Goal: Task Accomplishment & Management: Use online tool/utility

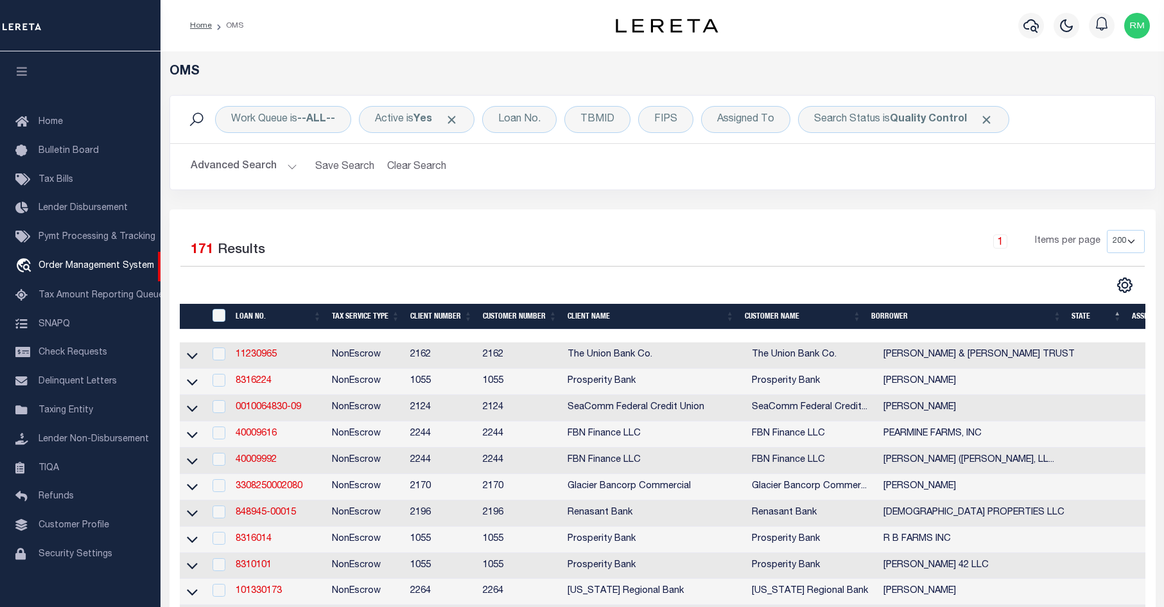
select select "200"
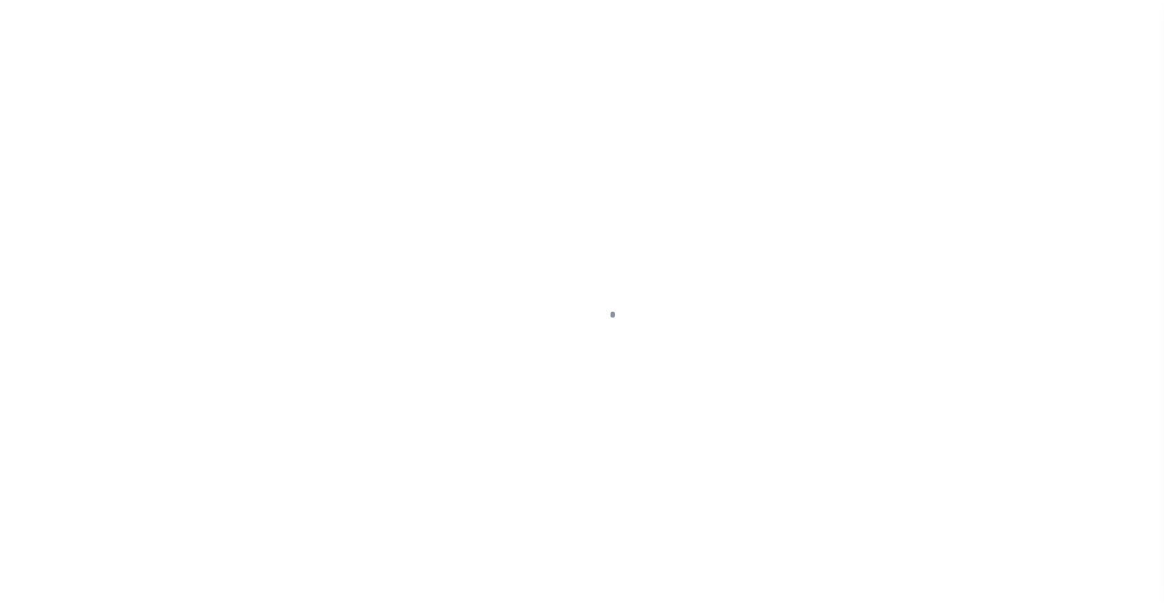
scroll to position [19, 0]
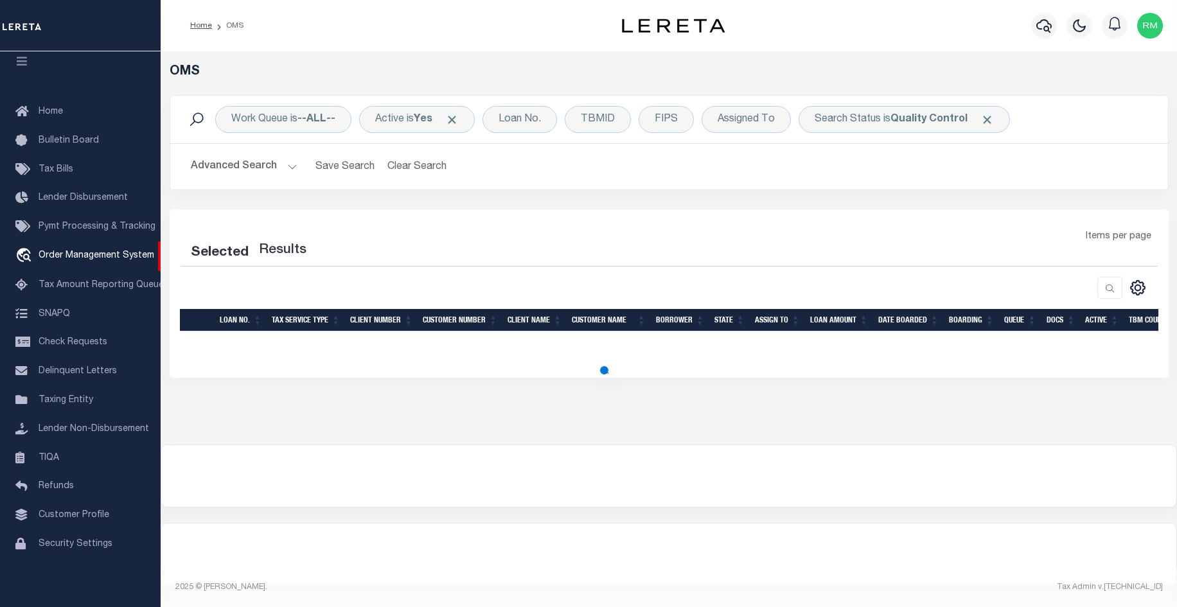
select select "200"
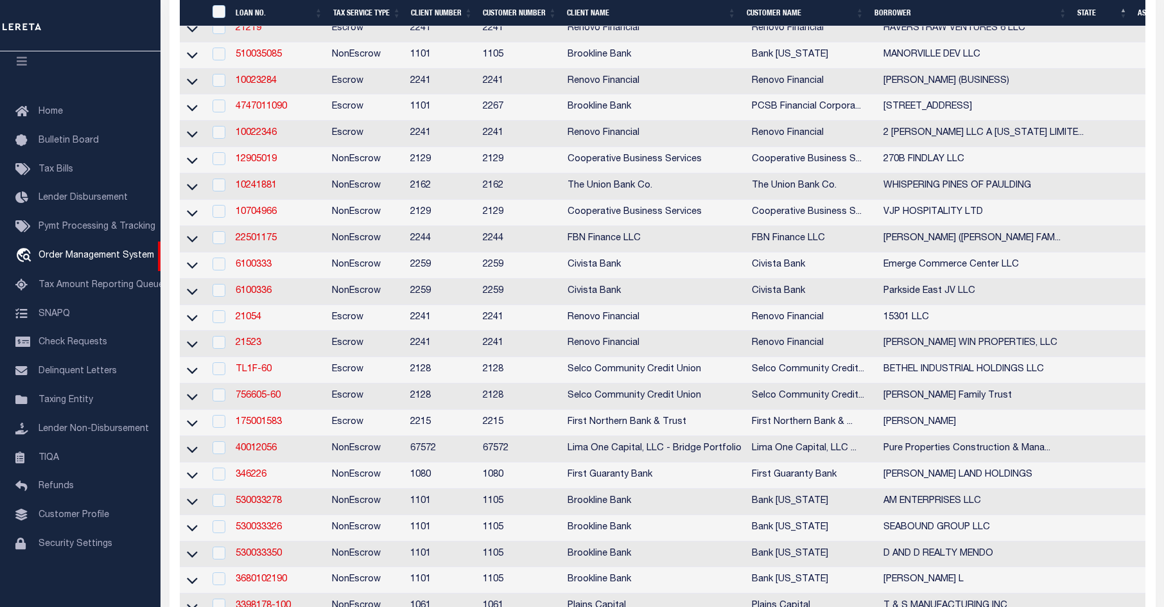
scroll to position [3416, 0]
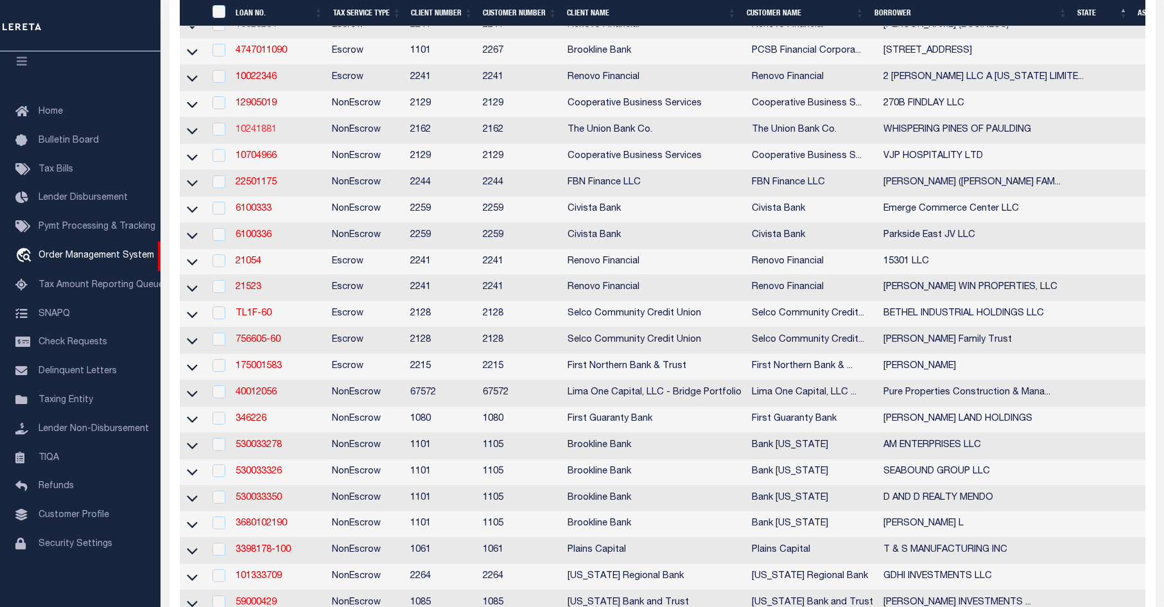
click at [252, 134] on link "10241881" at bounding box center [256, 129] width 41 height 9
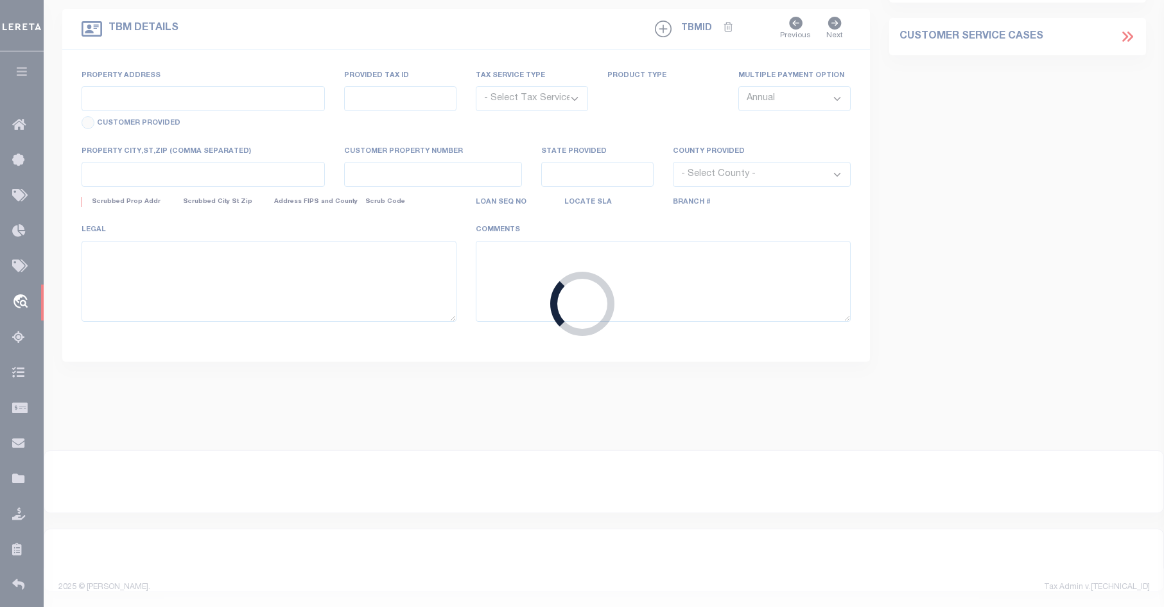
type input "10241881"
type input "WHISPERING PINES OF PAULDING"
select select
type input "5671 ASPEN LEAF DRIVE"
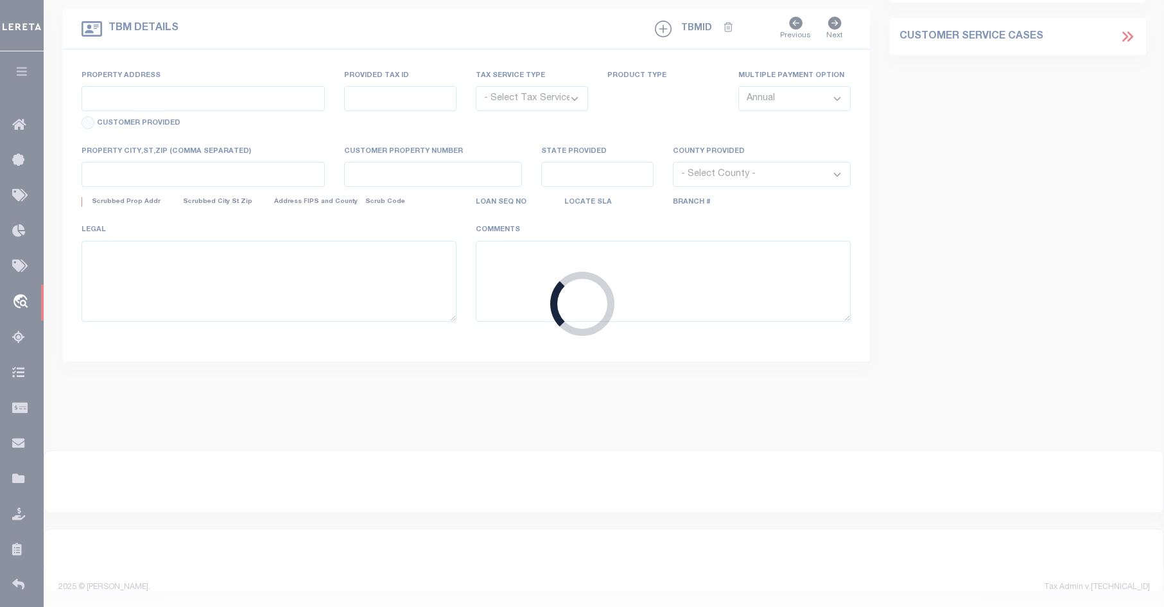
type input "LITTLETON, CO 80125-0000"
select select
select select "NonEscrow"
select select "169296"
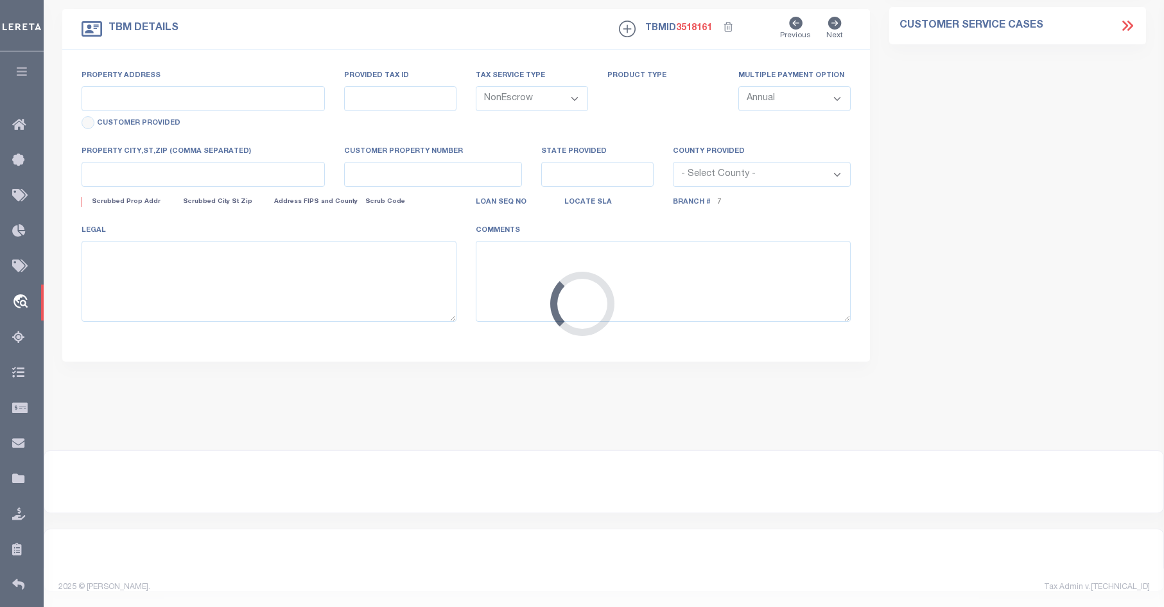
type input "1007 W WAYNE ST"
select select
type input "PAULDING OH 45879-9233"
type input "26637"
type input "OH"
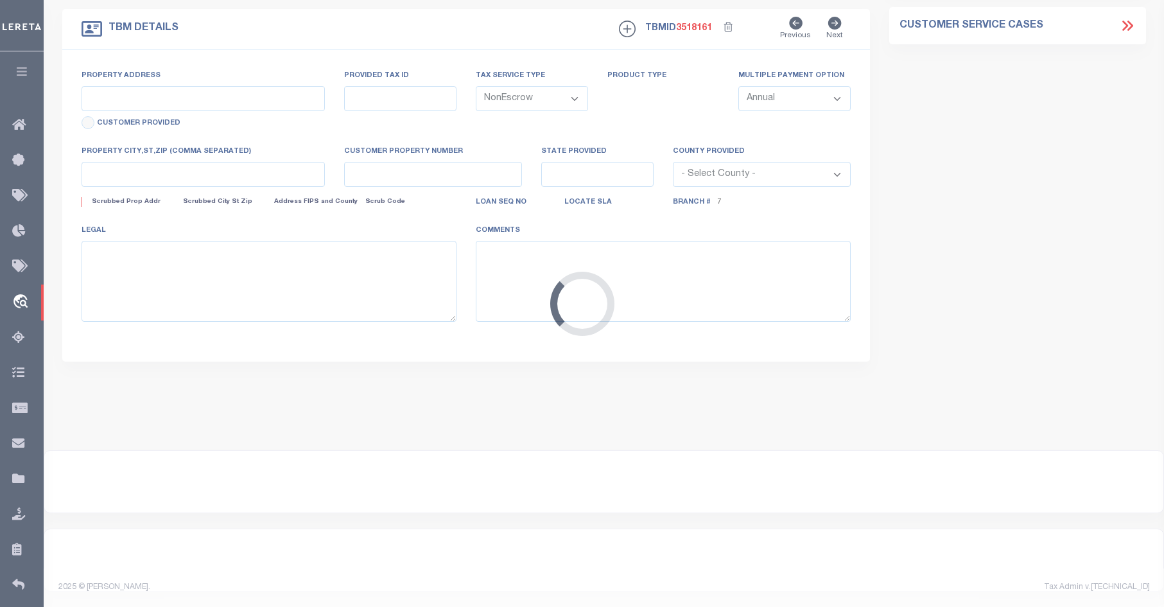
select select
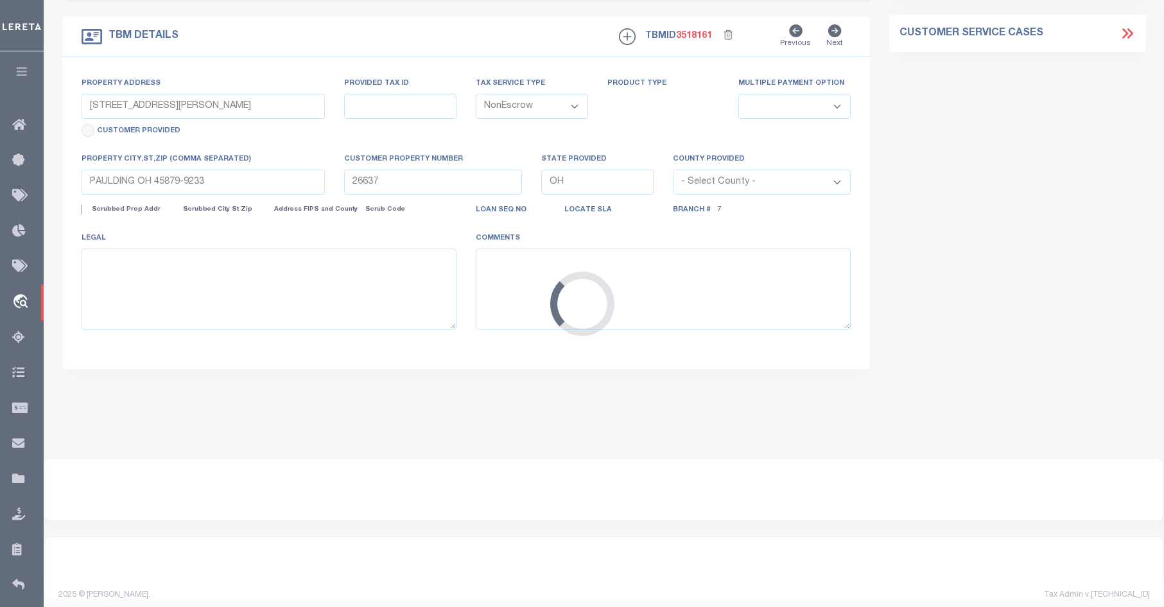
select select "4370"
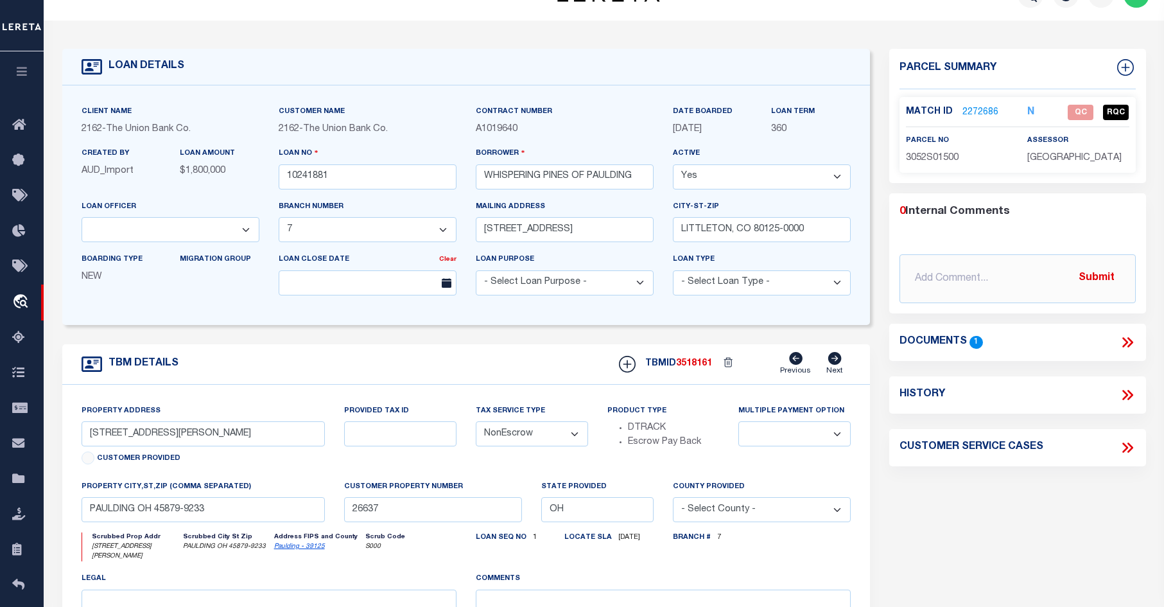
scroll to position [39, 0]
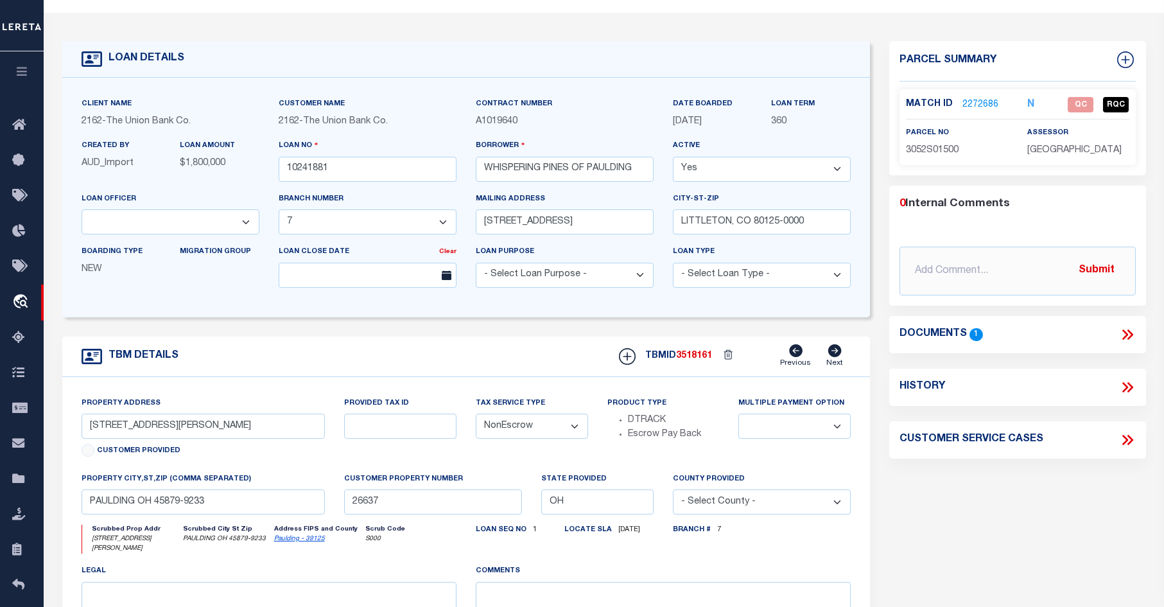
click at [1125, 334] on icon at bounding box center [1127, 334] width 17 height 17
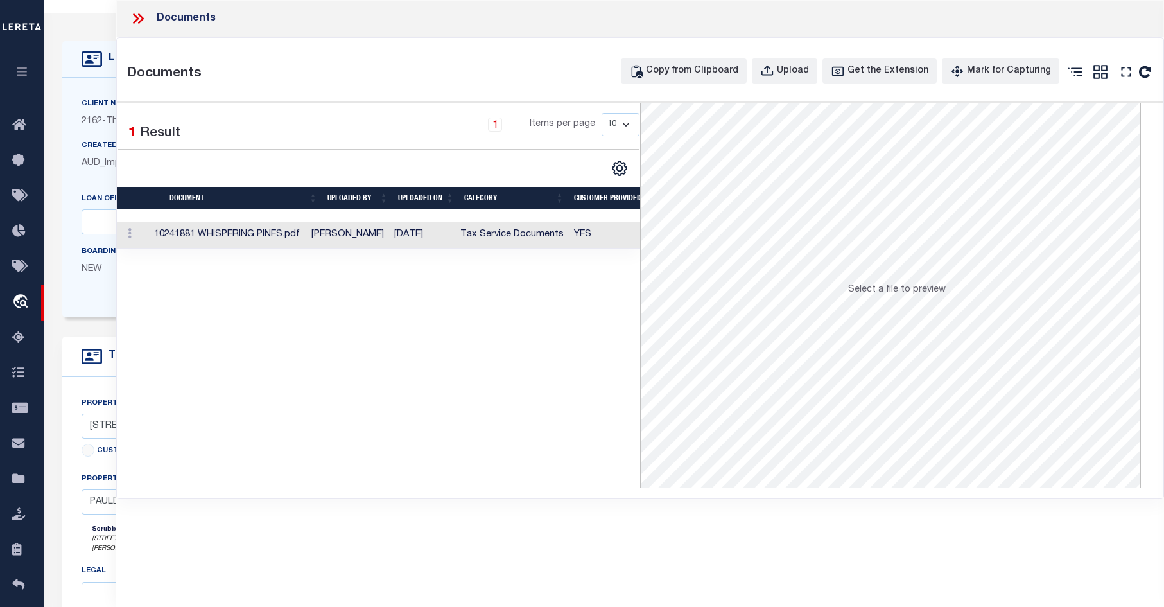
click at [198, 236] on td "10241881 WHISPERING PINES.pdf" at bounding box center [227, 235] width 157 height 26
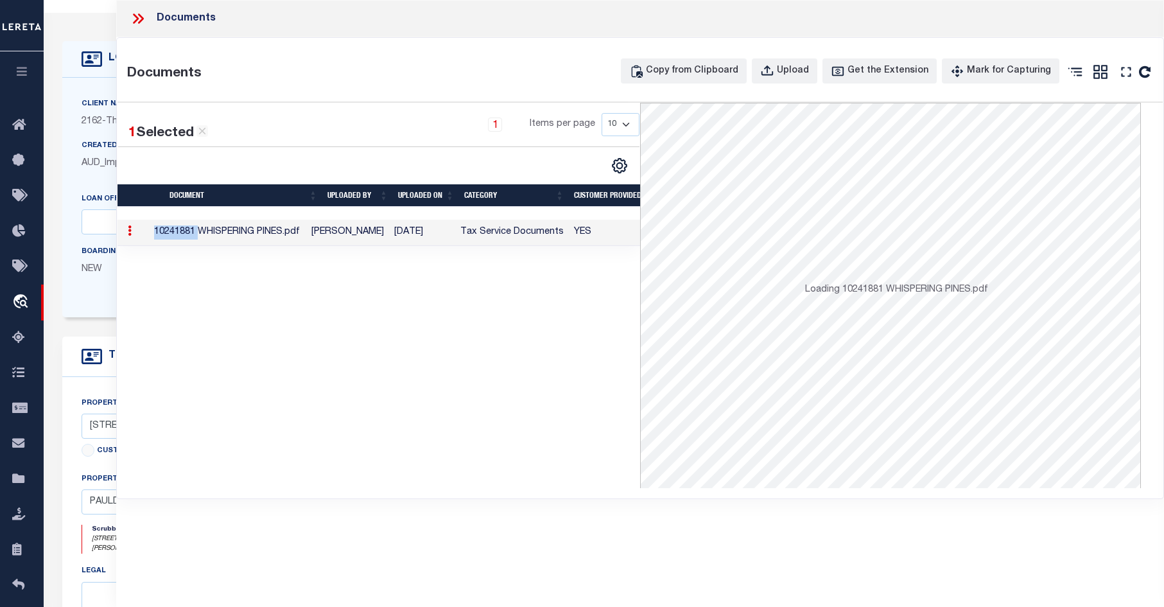
click at [197, 236] on td "10241881 WHISPERING PINES.pdf" at bounding box center [227, 233] width 157 height 26
